Goal: Information Seeking & Learning: Find specific page/section

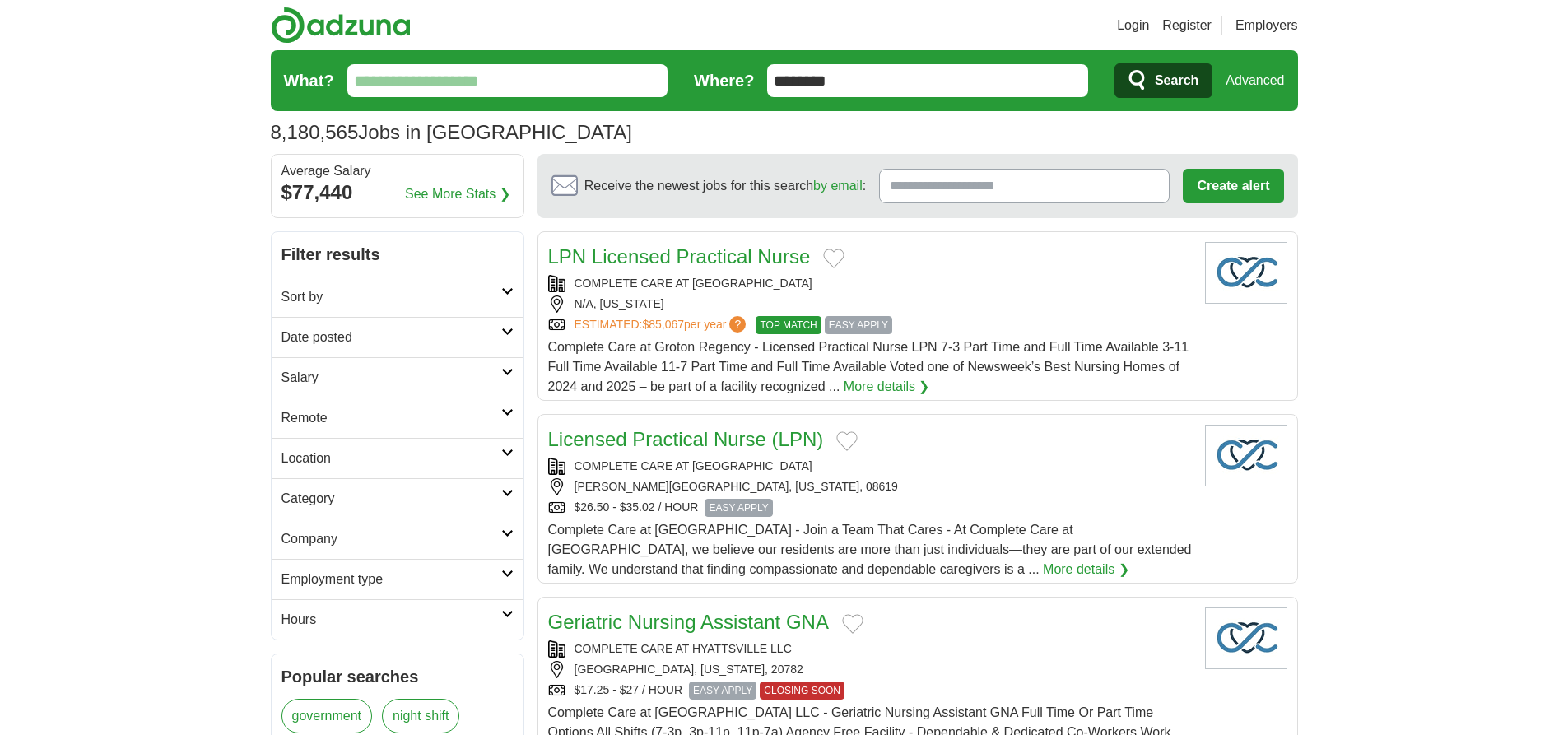
type input "********"
click at [1255, 81] on link "Advanced" at bounding box center [1255, 80] width 59 height 33
